Goal: Find contact information: Find contact information

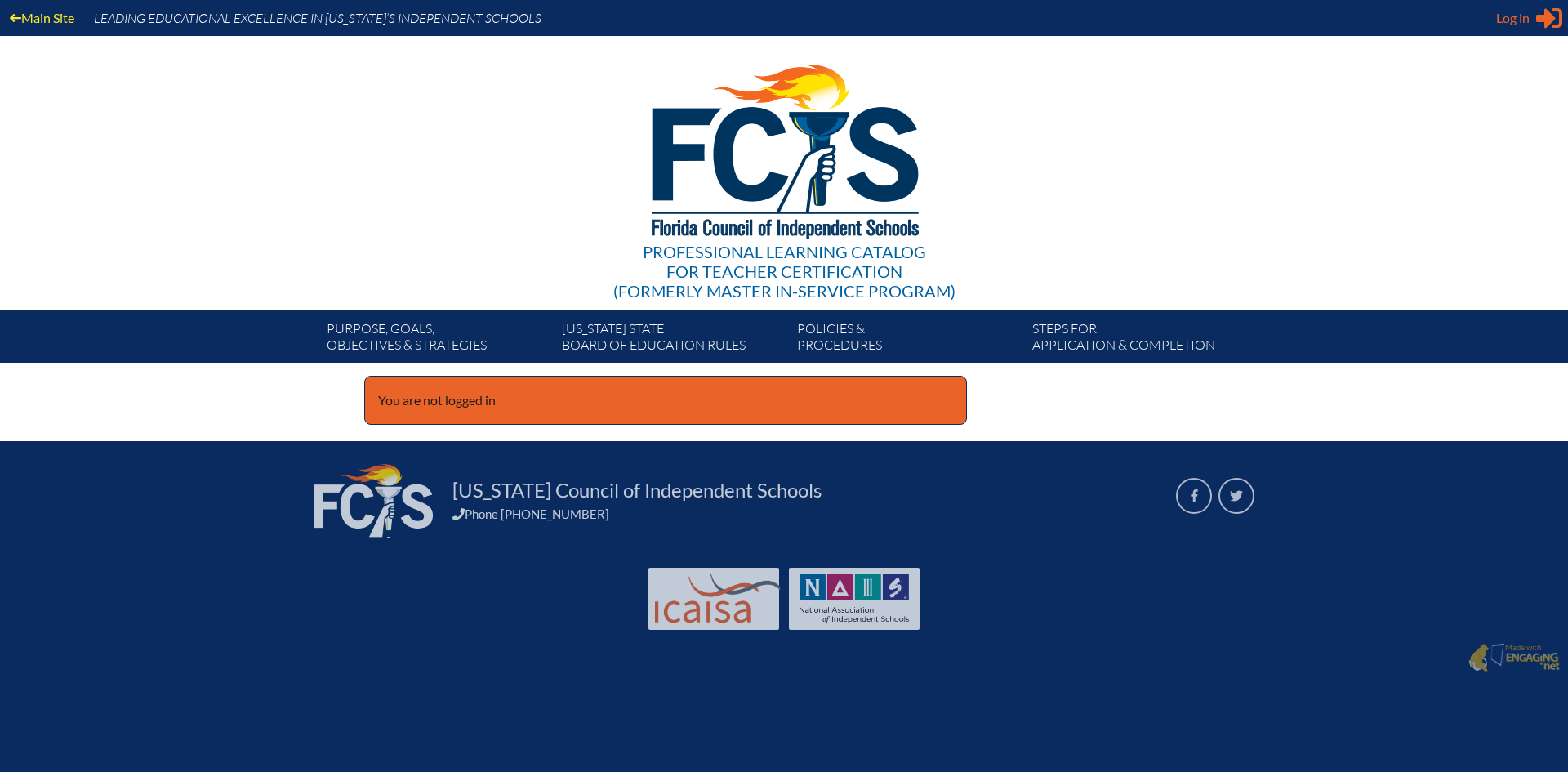
type input "[EMAIL_ADDRESS][DOMAIN_NAME]"
click at [1546, 21] on icon at bounding box center [1549, 18] width 26 height 21
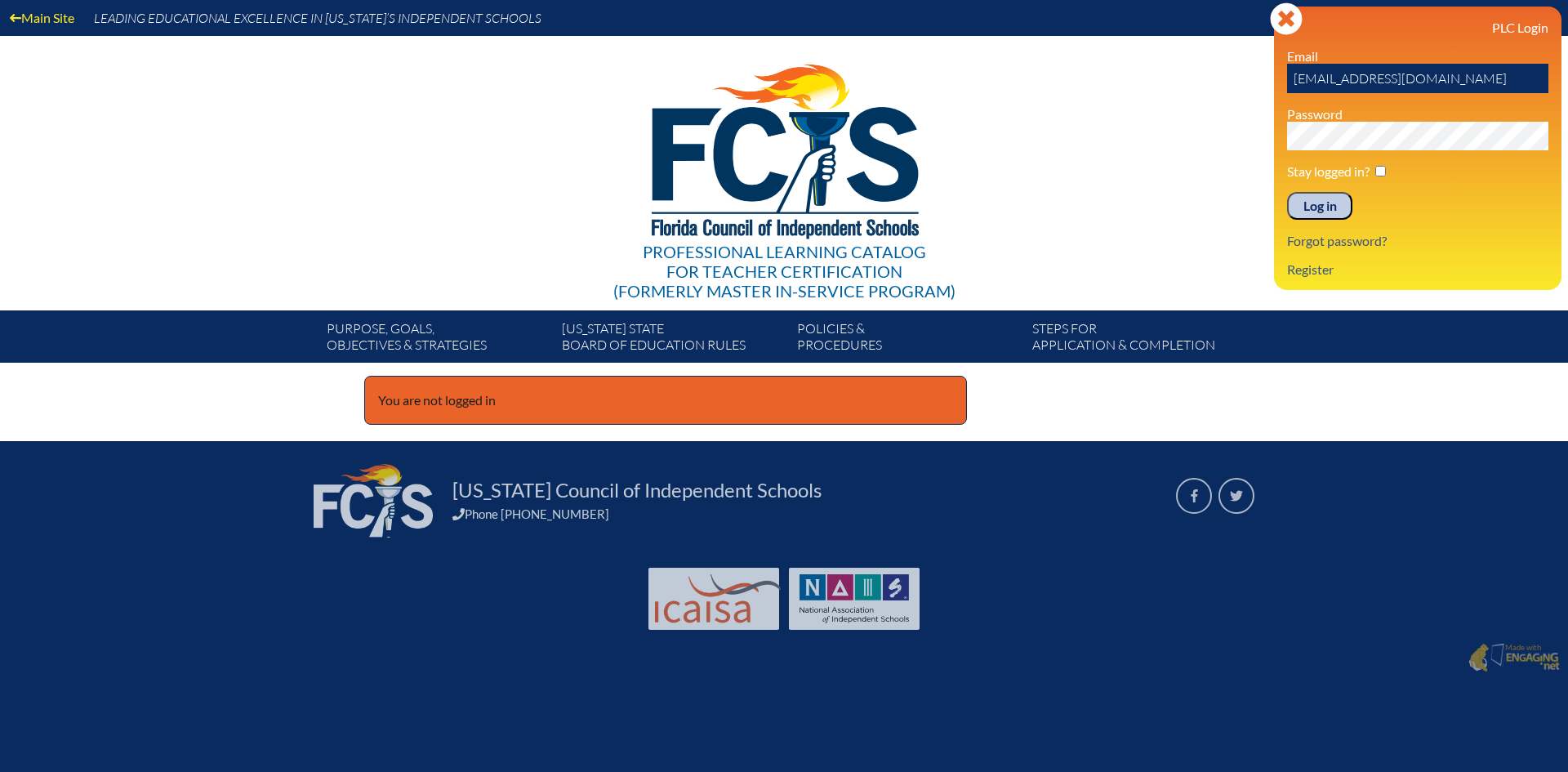
click at [1294, 197] on input "Log in" at bounding box center [1320, 206] width 66 height 28
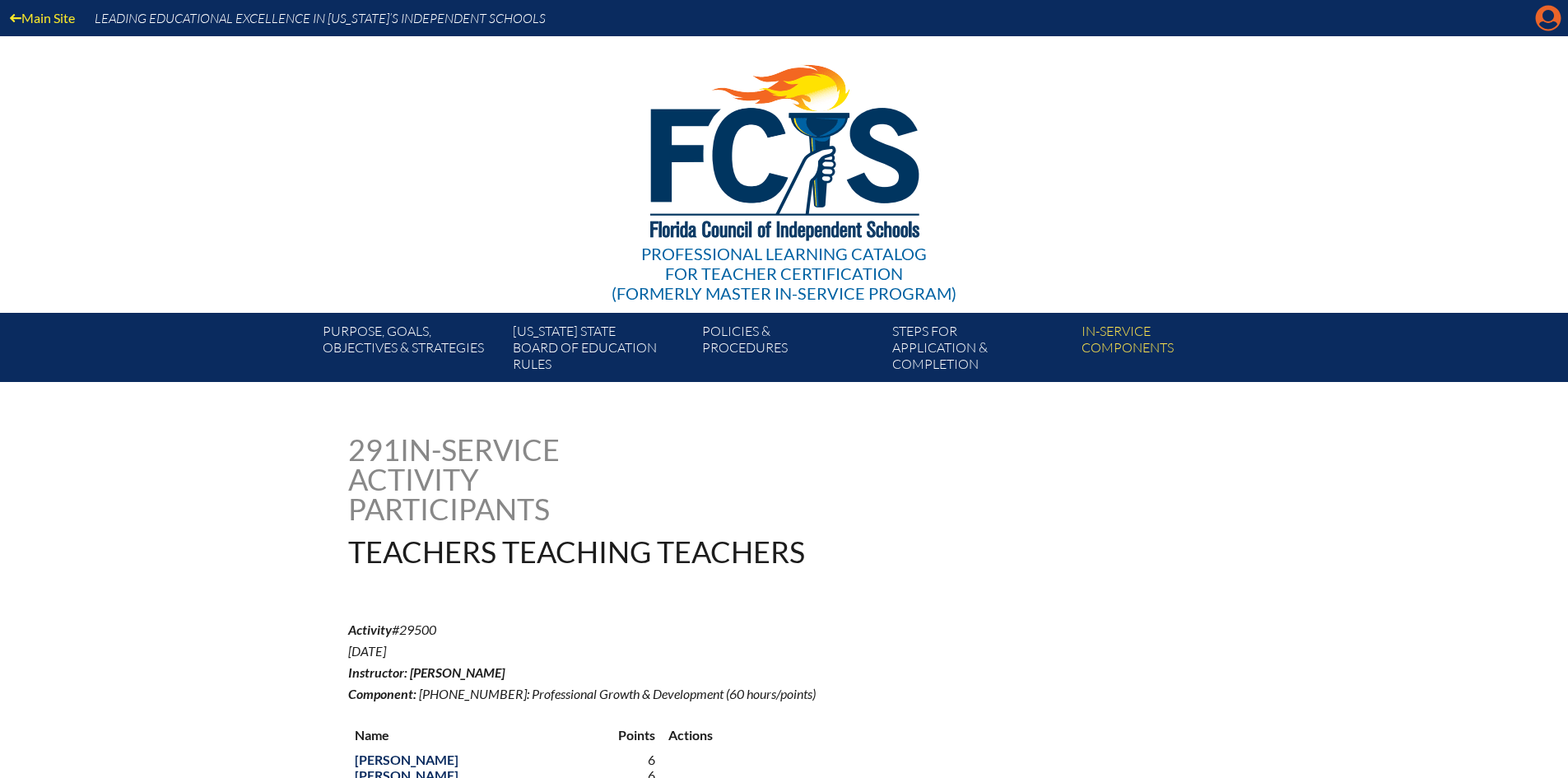
click at [1544, 24] on icon "Manage account" at bounding box center [1548, 18] width 26 height 26
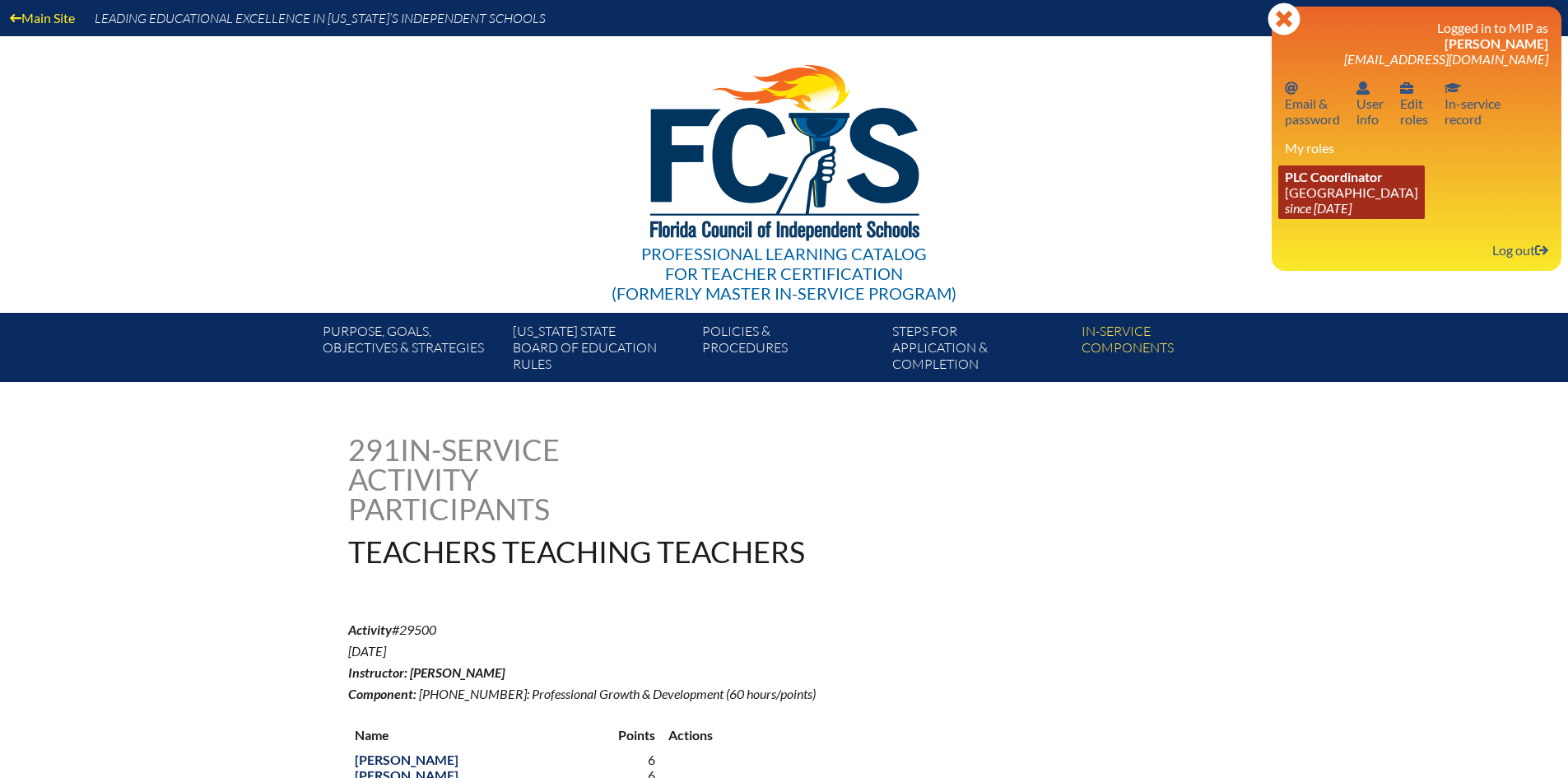
click at [1336, 193] on link "PLC Coordinator Pine Crest School since 2016 Aug 15" at bounding box center [1351, 192] width 146 height 53
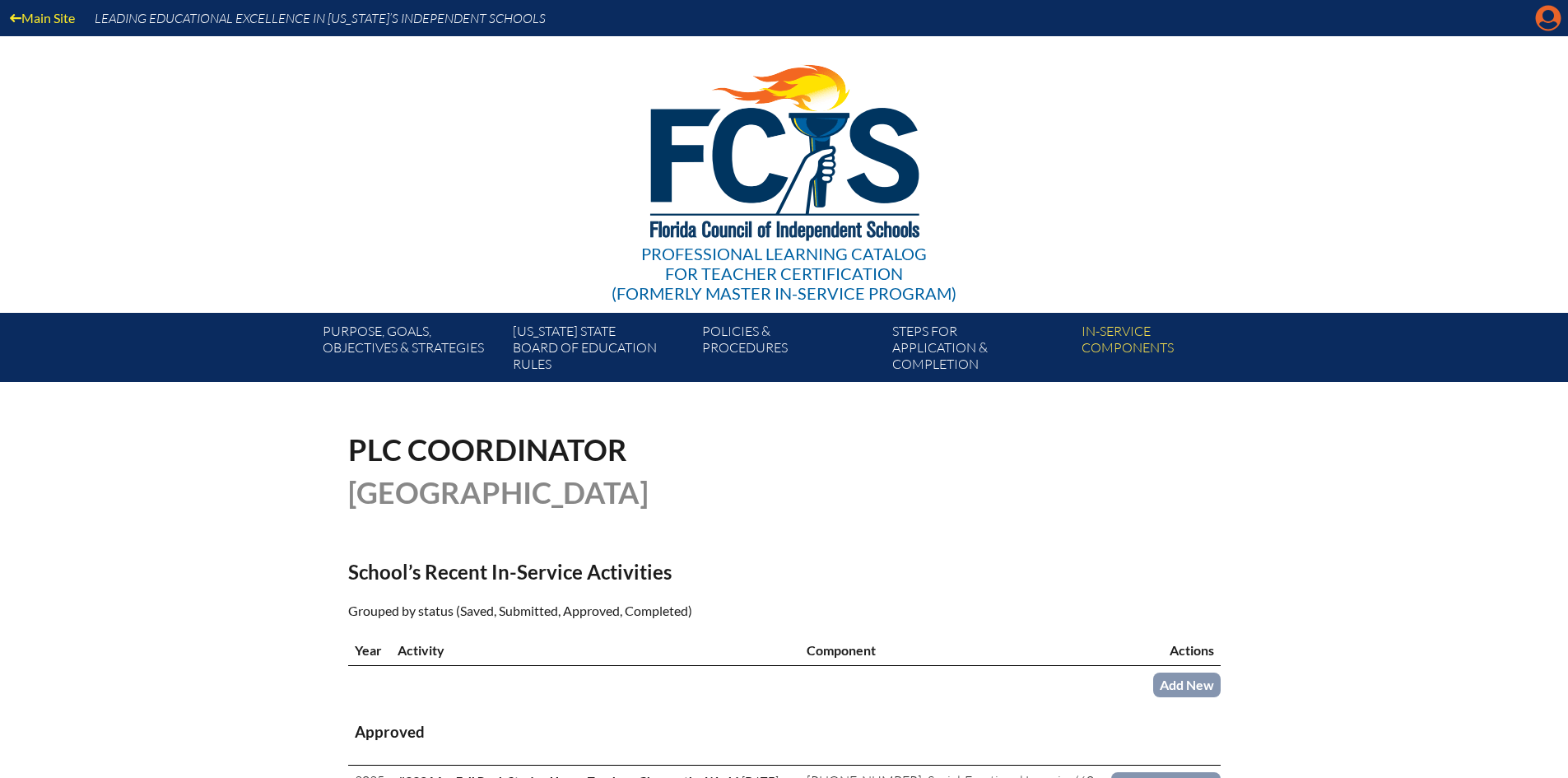
click at [1549, 17] on icon "Manage account" at bounding box center [1548, 18] width 26 height 26
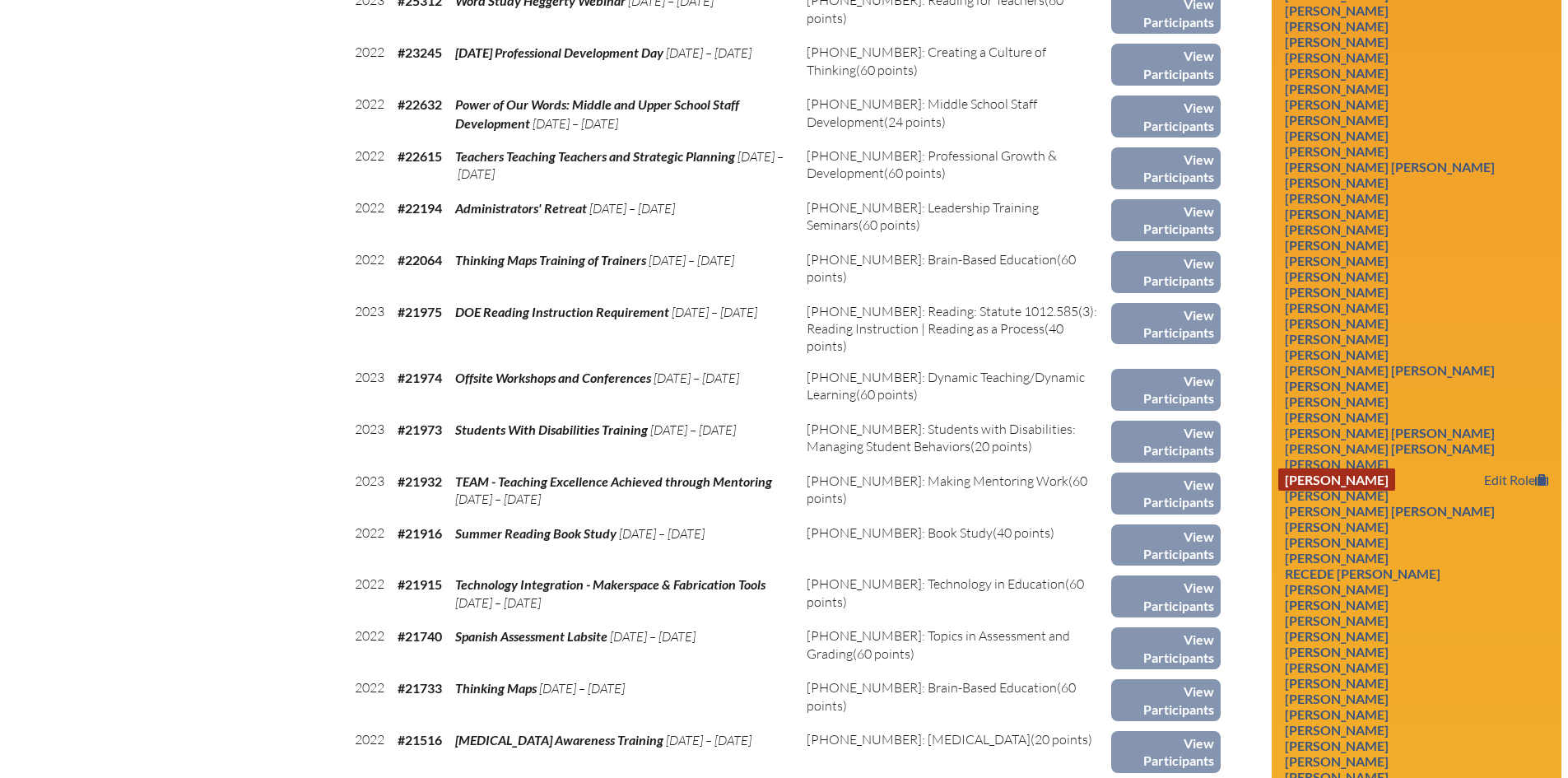
scroll to position [4527, 0]
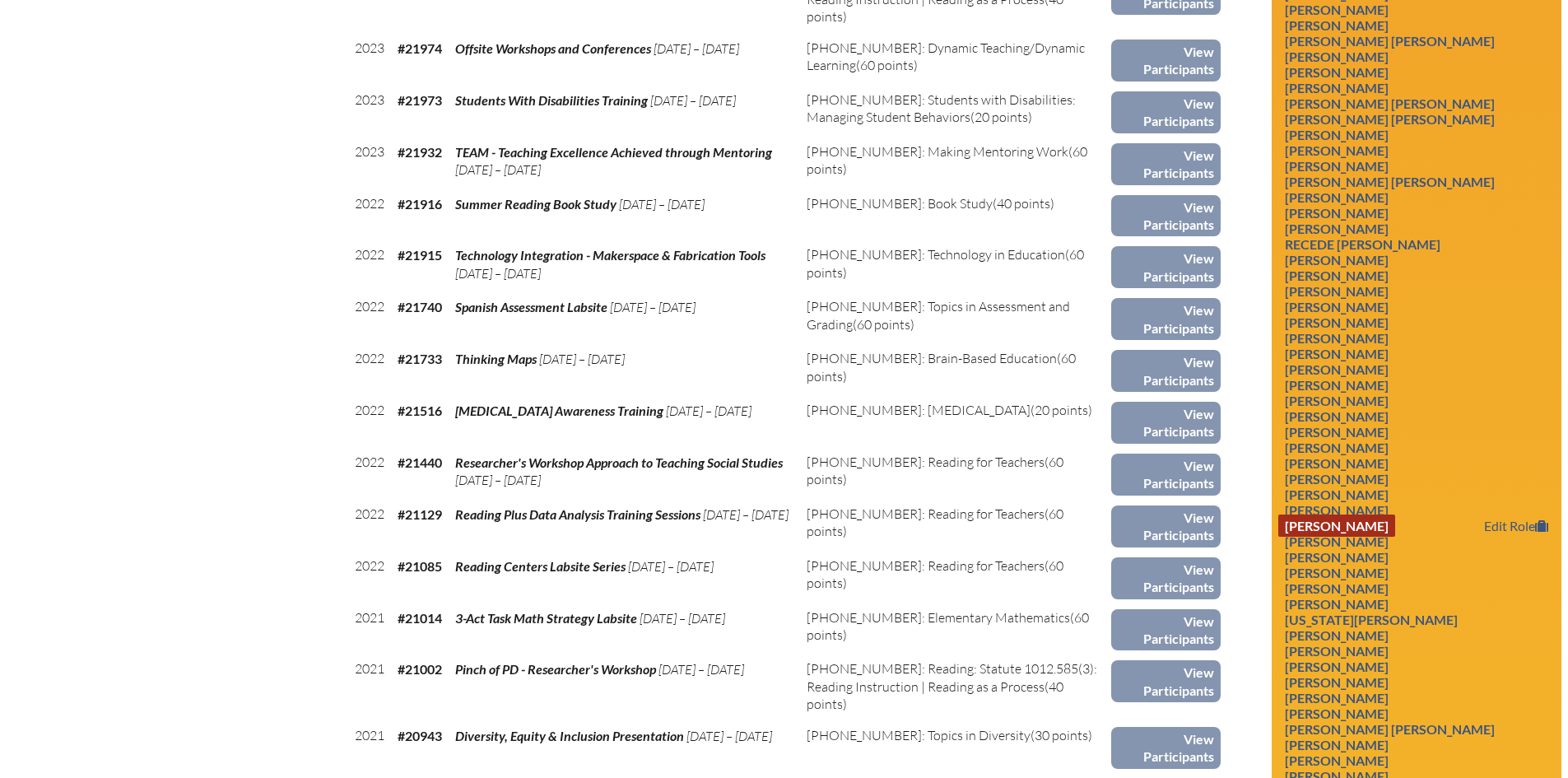
click at [1329, 537] on link "Susan Lolis" at bounding box center [1336, 525] width 117 height 23
